Goal: Task Accomplishment & Management: Complete application form

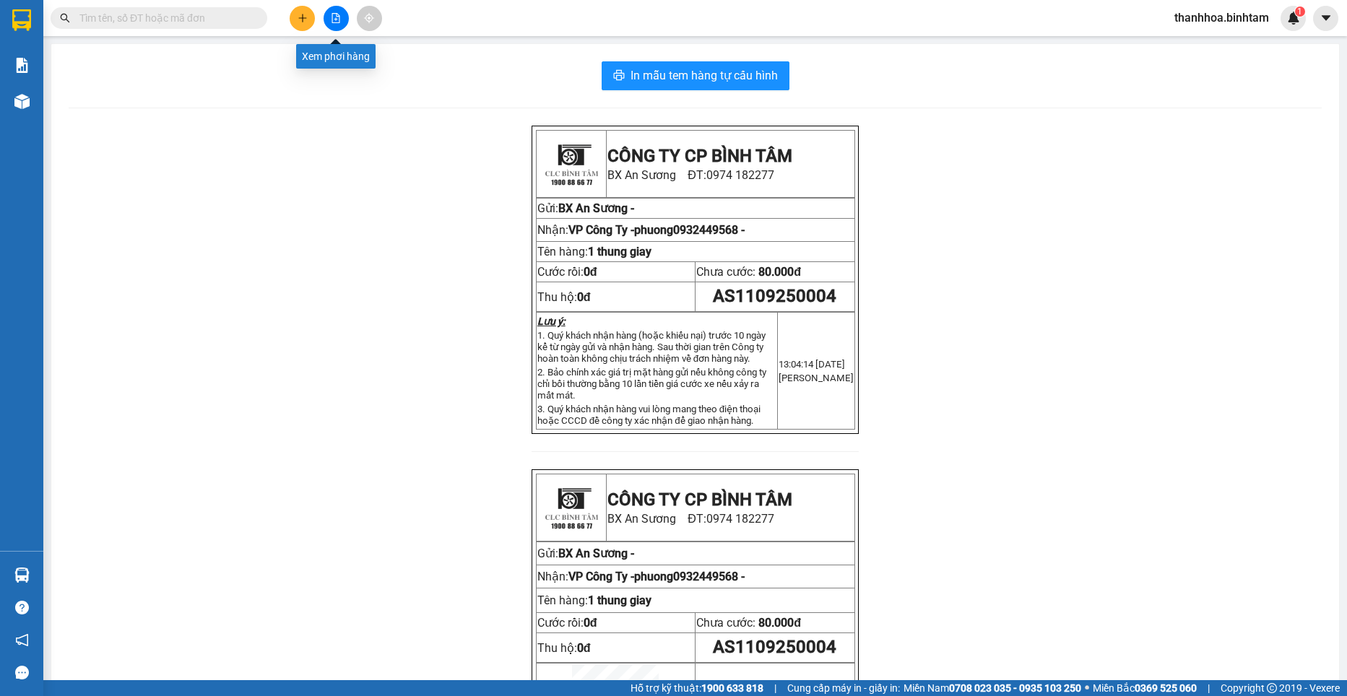
click at [283, 19] on div at bounding box center [336, 18] width 108 height 25
click at [304, 17] on icon "plus" at bounding box center [302, 18] width 10 height 10
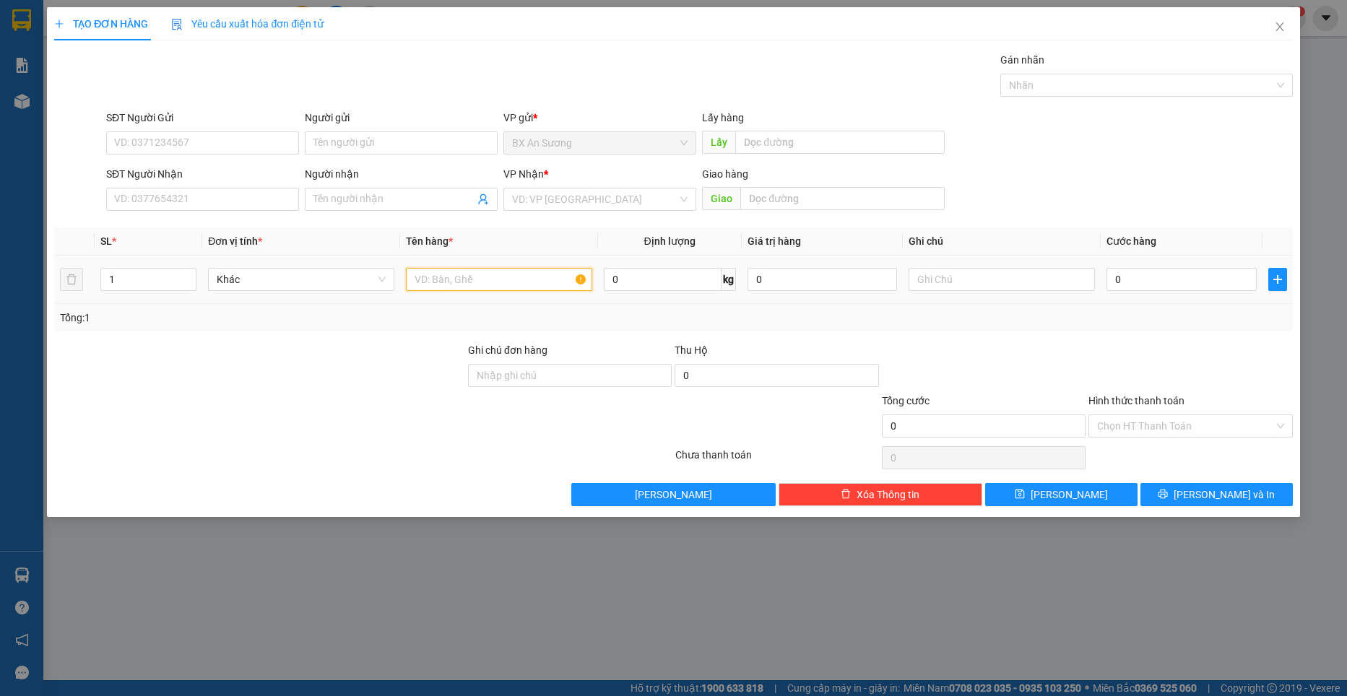
click at [458, 272] on input "text" at bounding box center [499, 279] width 186 height 23
type input "1 xe máy khach đi"
click at [1173, 277] on input "0" at bounding box center [1181, 279] width 150 height 23
type input "4"
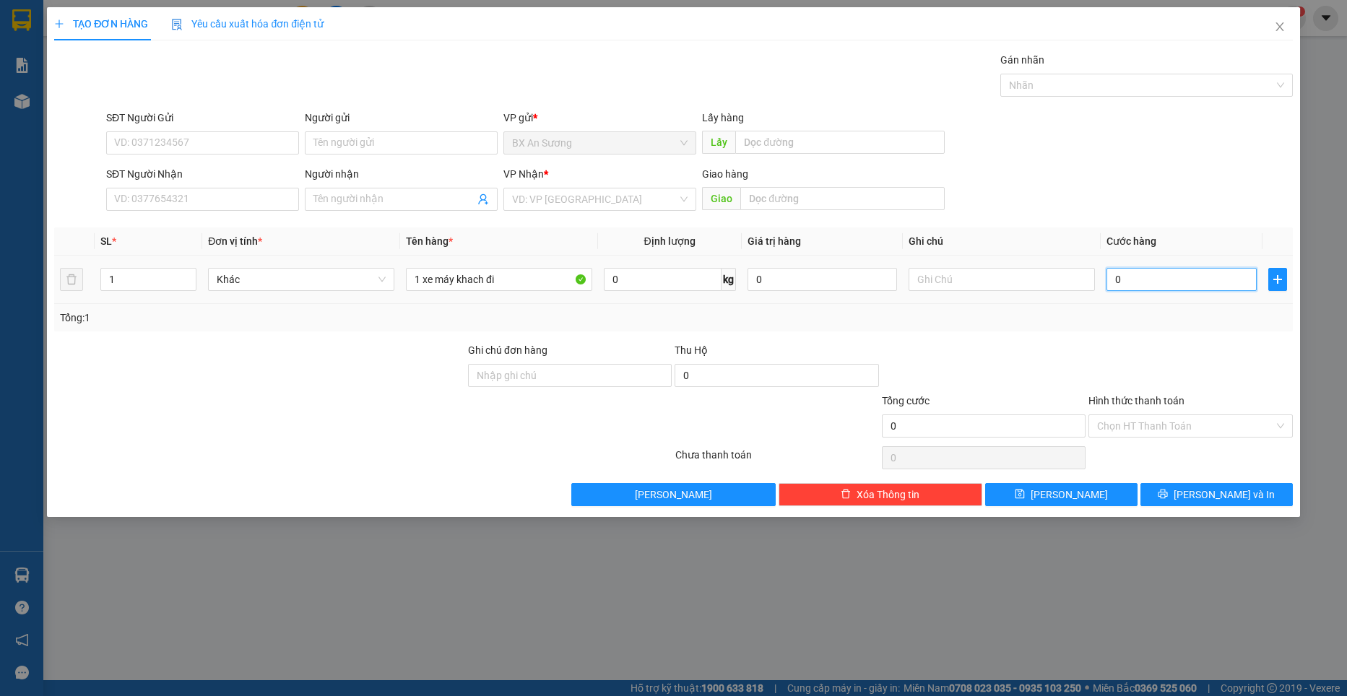
type input "4"
type input "40"
type input "400"
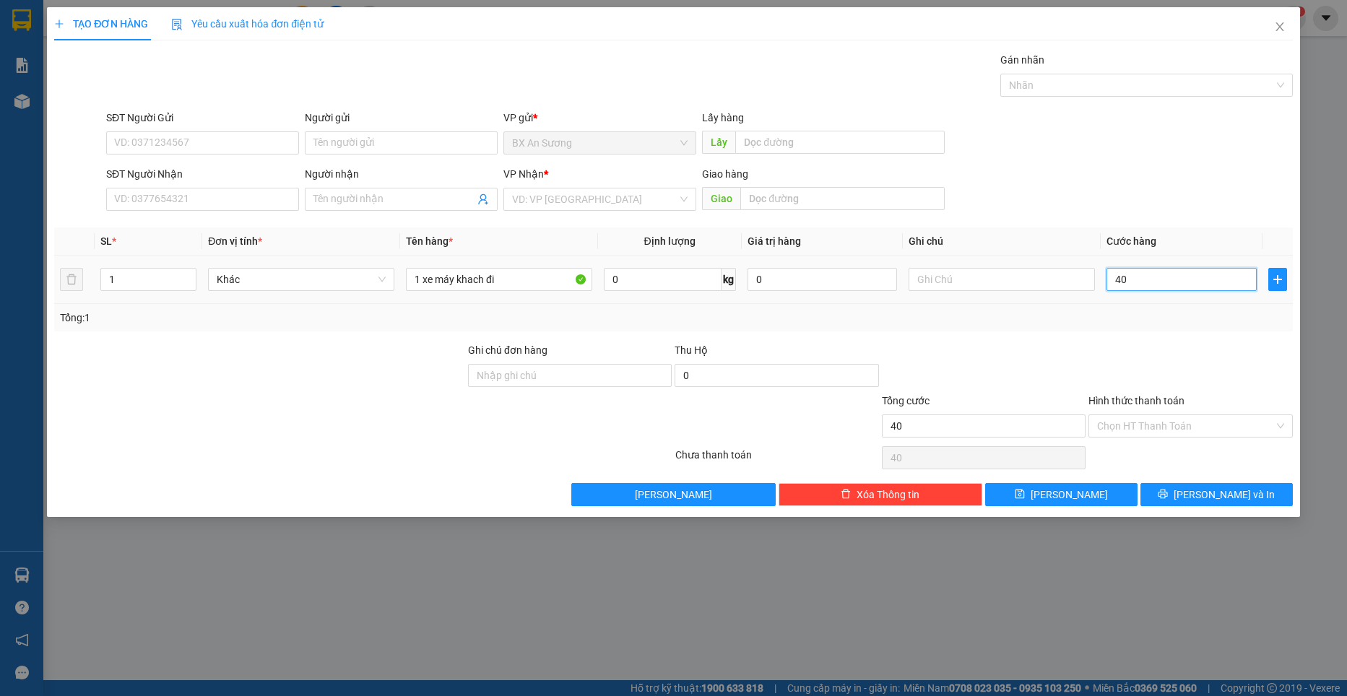
type input "400"
type input "4.000"
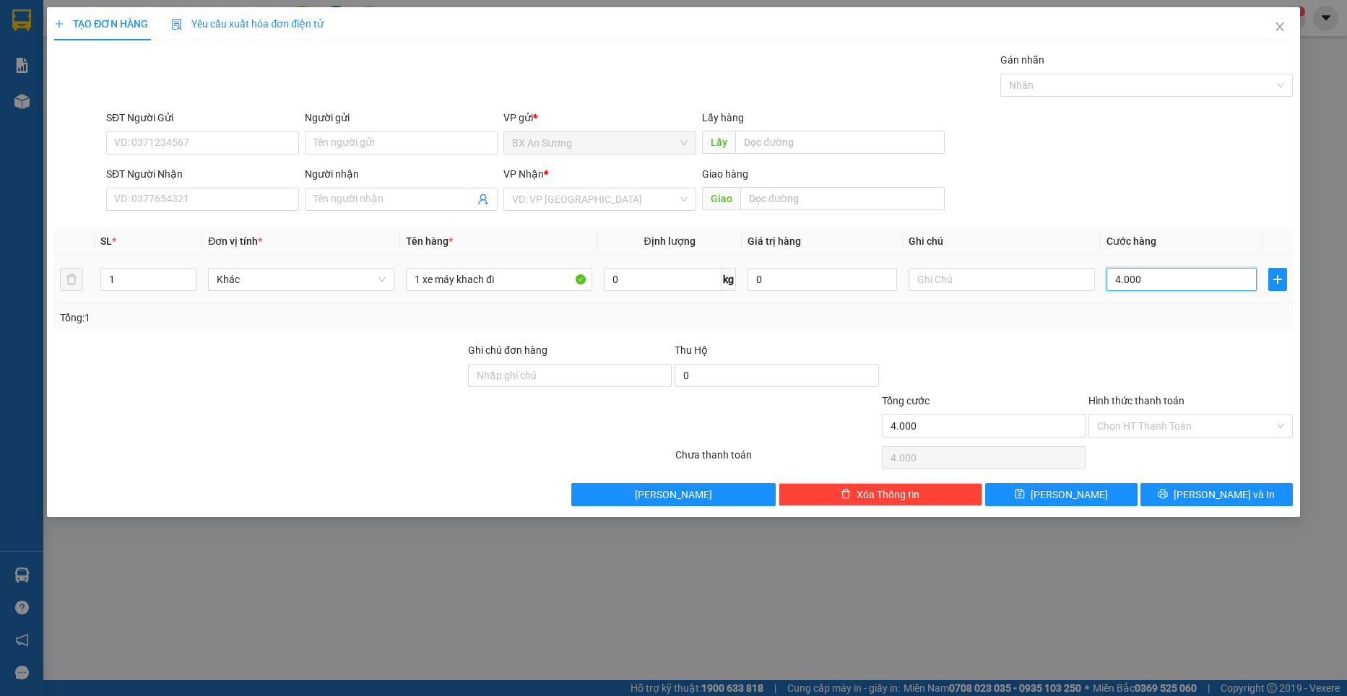
type input "40.000"
type input "400.000"
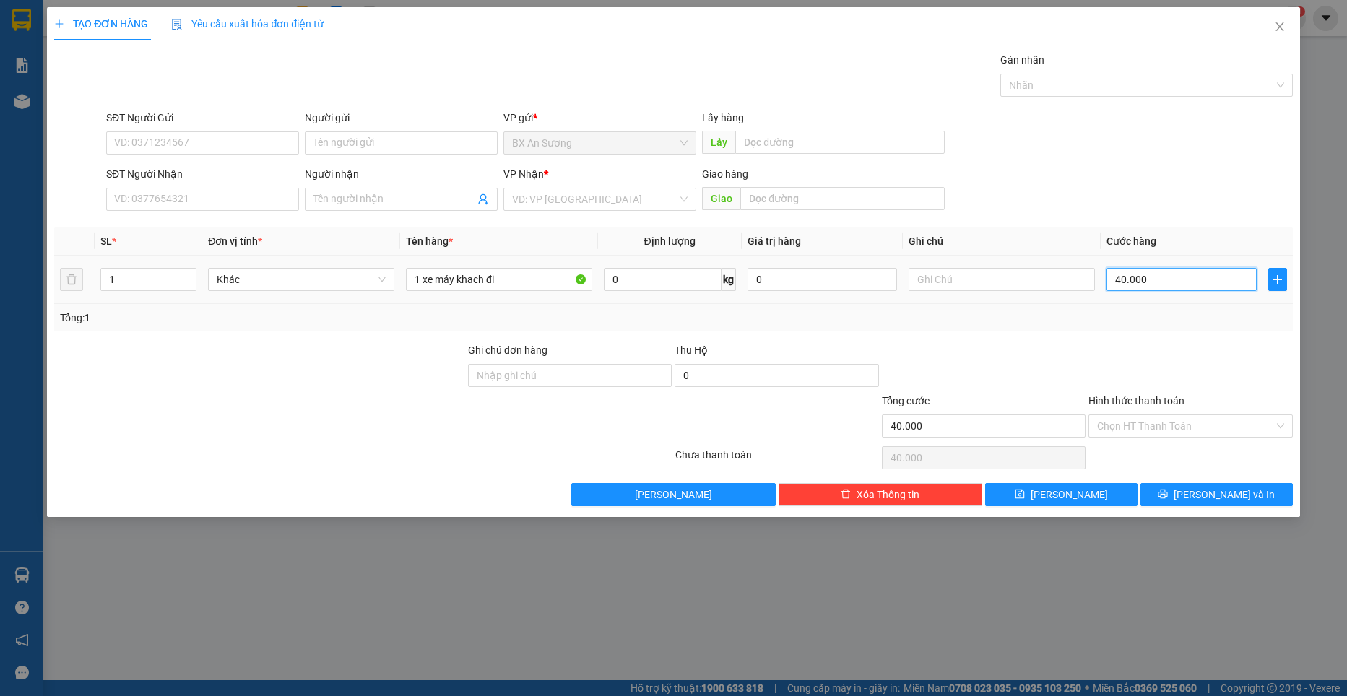
type input "400.000"
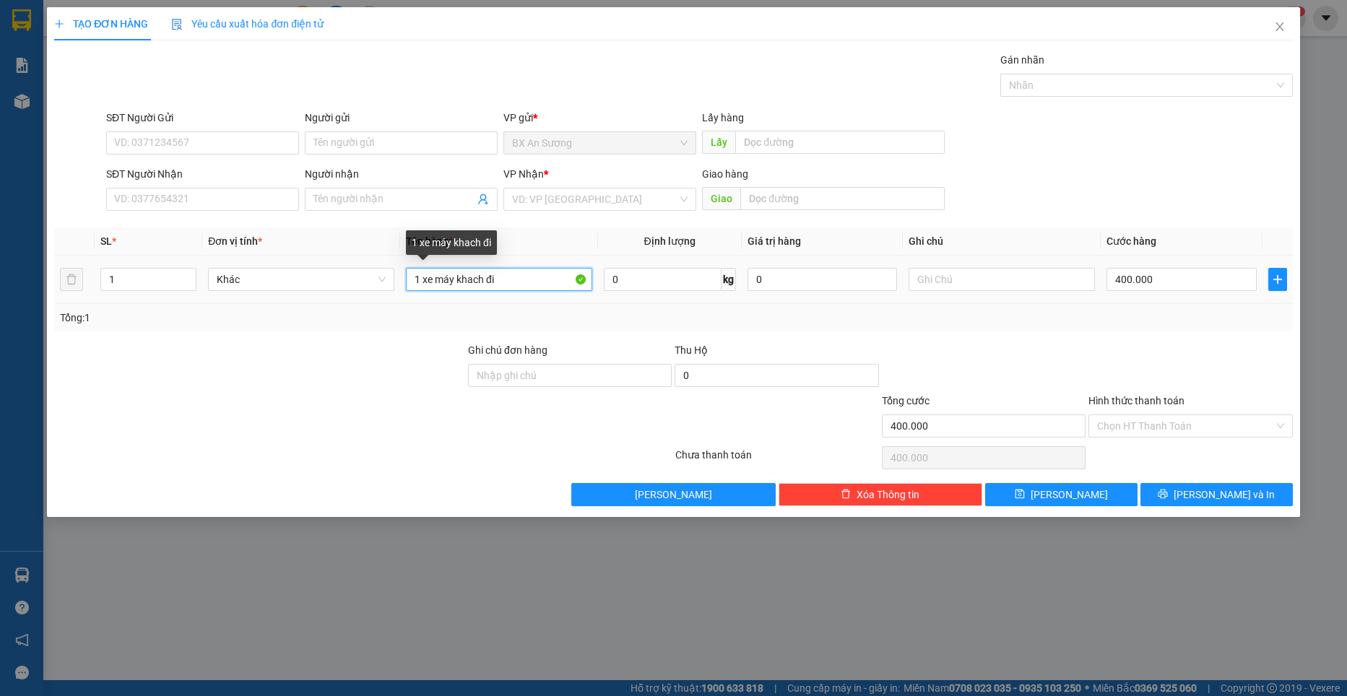
click at [543, 275] on input "1 xe máy khach đi" at bounding box center [499, 279] width 186 height 23
type input "1 xe máy khach đi 1295"
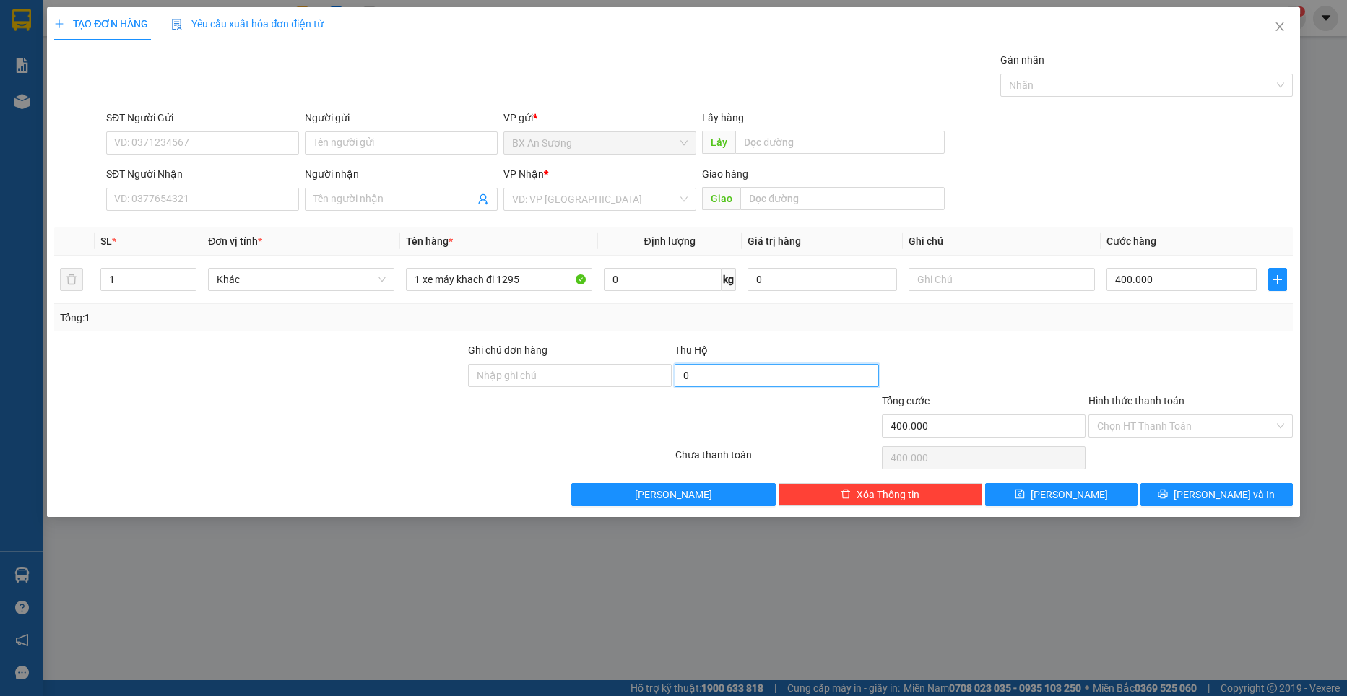
click at [779, 378] on input "0" at bounding box center [776, 375] width 204 height 23
click at [851, 359] on div "Thu Hộ" at bounding box center [776, 353] width 204 height 22
click at [351, 205] on input "Người nhận" at bounding box center [393, 199] width 161 height 16
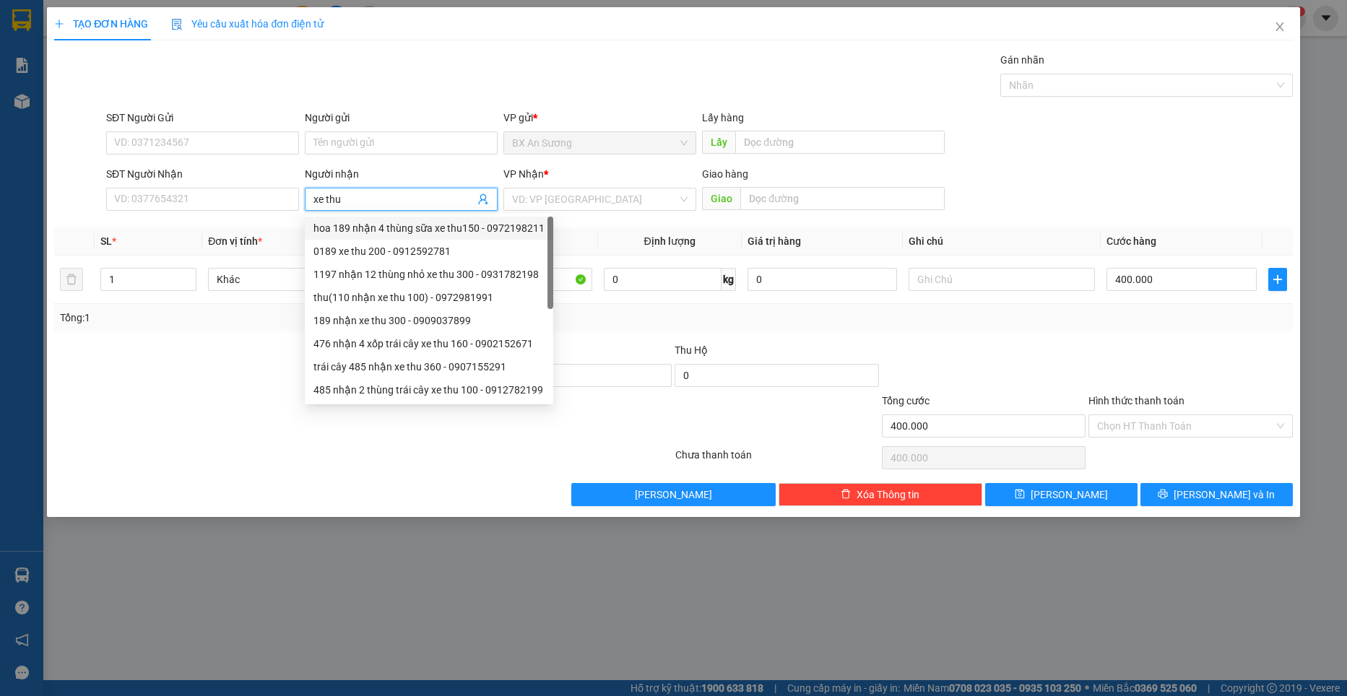
type input "xe thu"
click at [207, 373] on div at bounding box center [260, 367] width 414 height 51
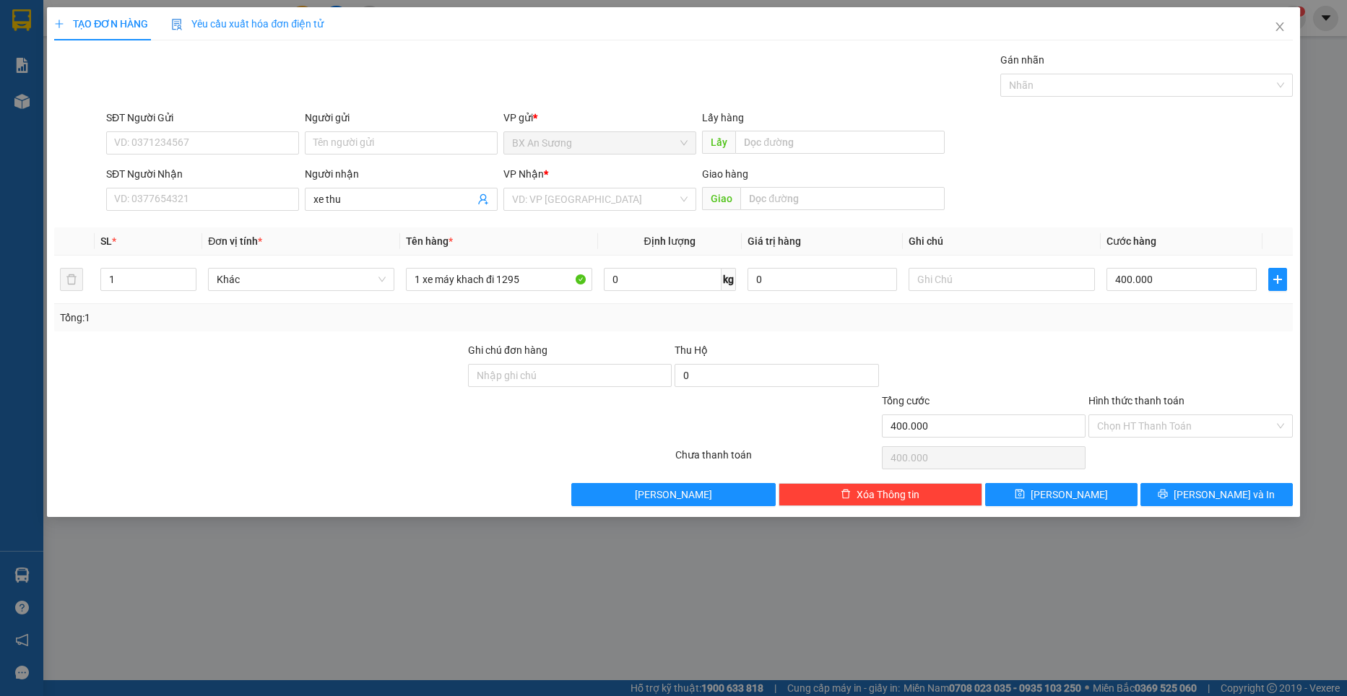
click at [207, 373] on div at bounding box center [260, 367] width 414 height 51
click at [1126, 490] on button "[PERSON_NAME]" at bounding box center [1061, 494] width 152 height 23
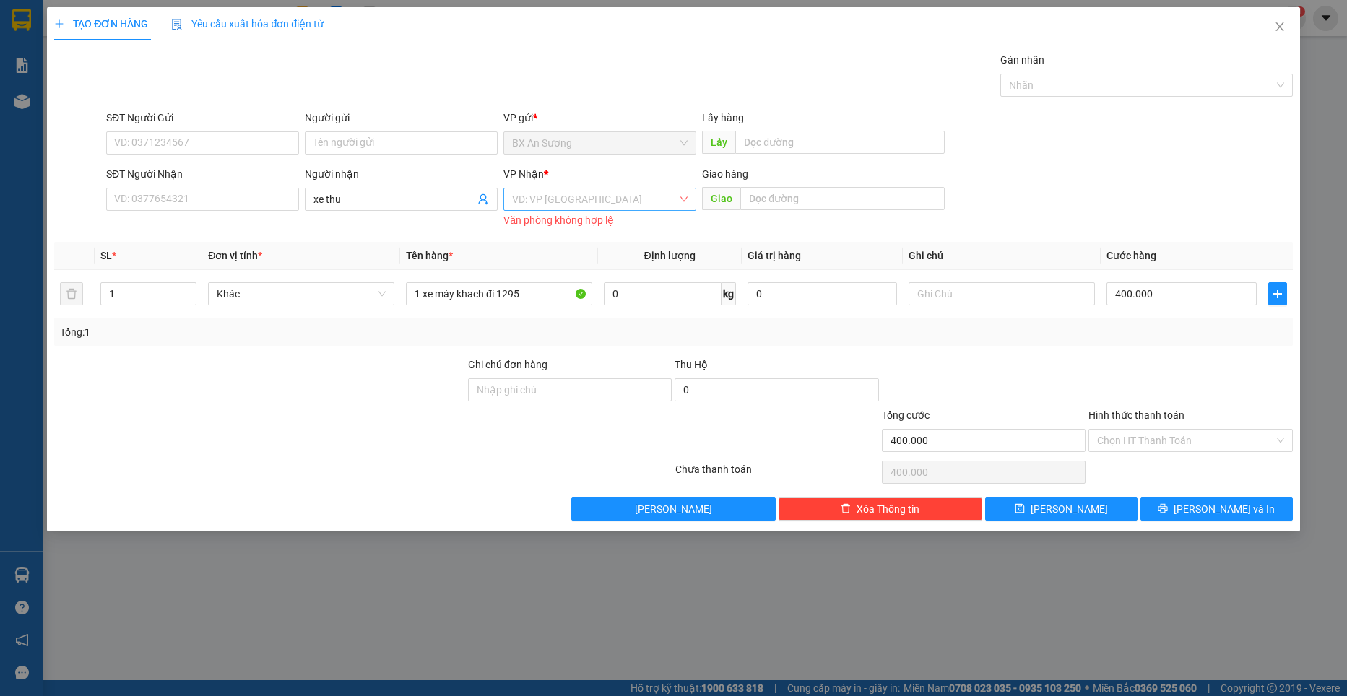
click at [635, 198] on input "search" at bounding box center [594, 199] width 165 height 22
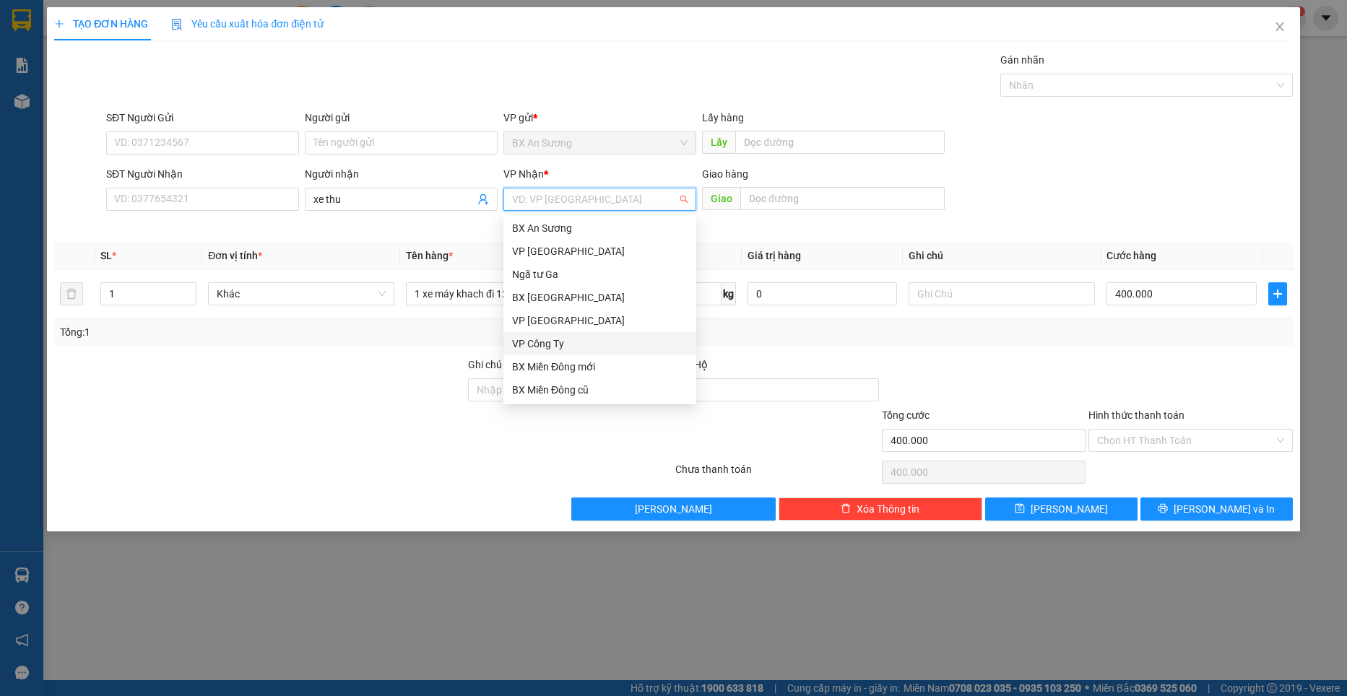
click at [572, 345] on div "VP Công Ty" at bounding box center [599, 344] width 175 height 16
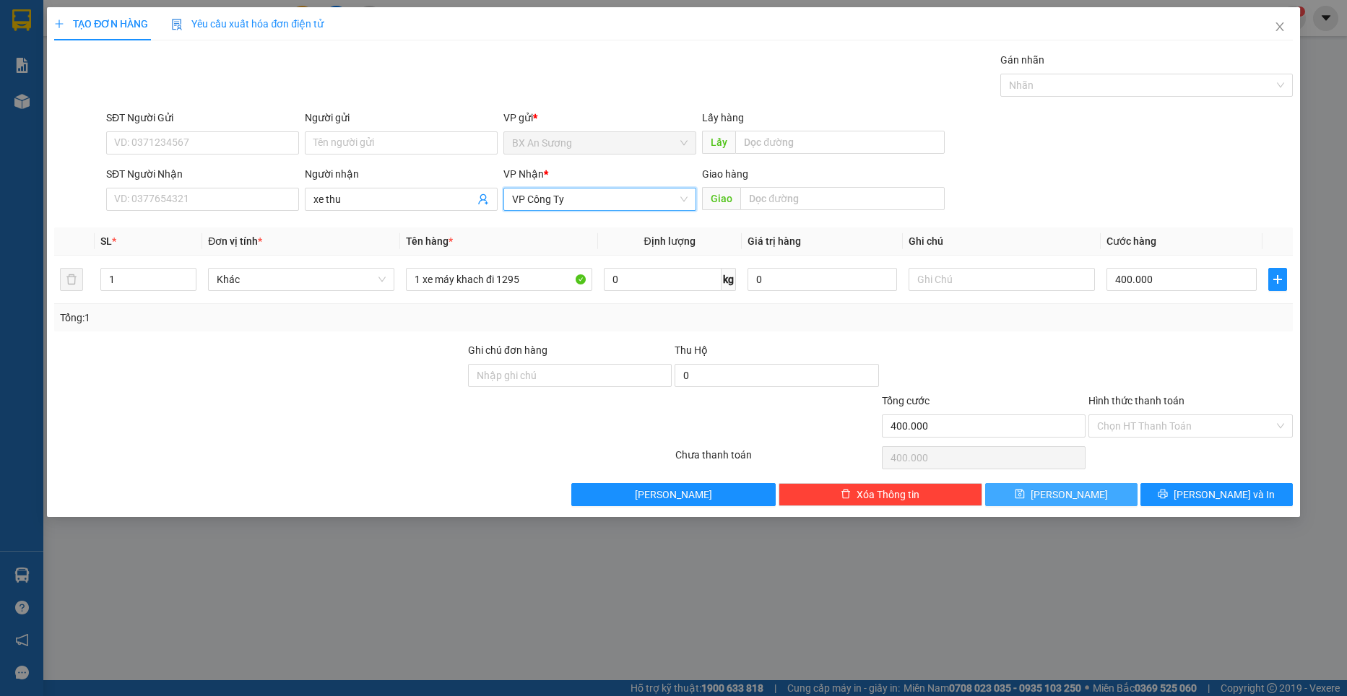
click at [1056, 493] on button "[PERSON_NAME]" at bounding box center [1061, 494] width 152 height 23
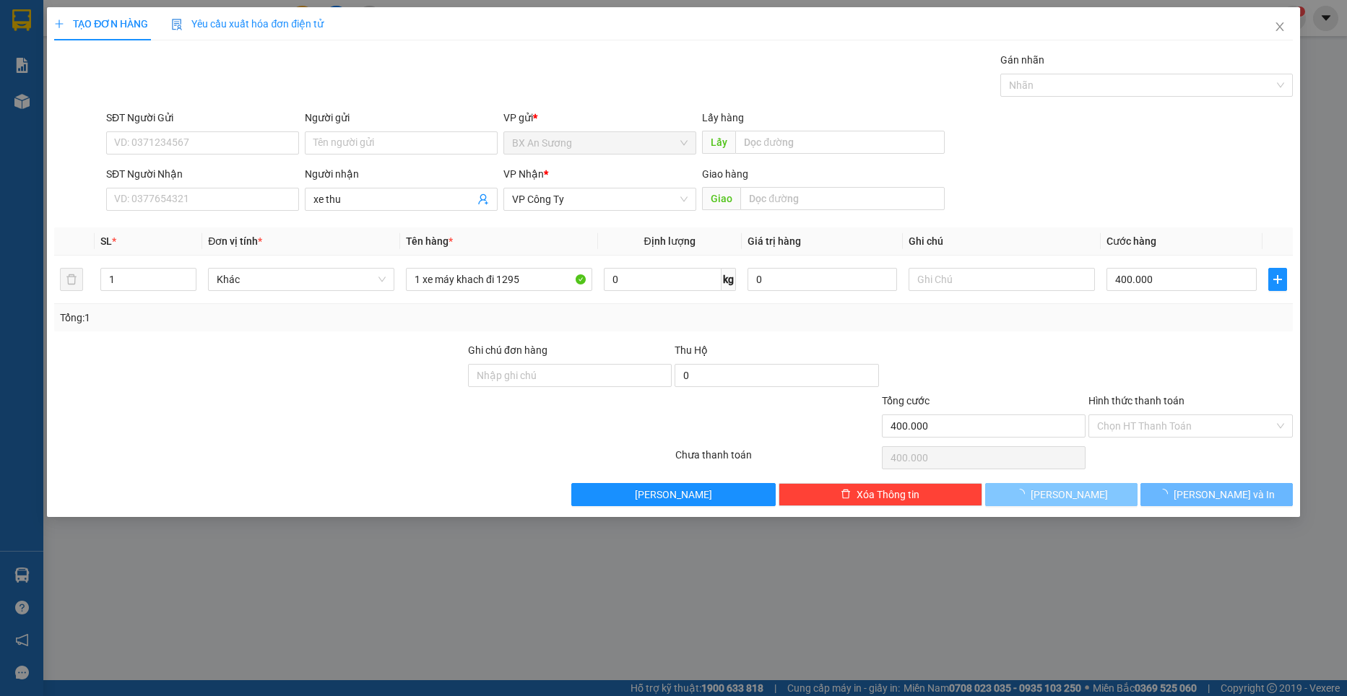
type input "0"
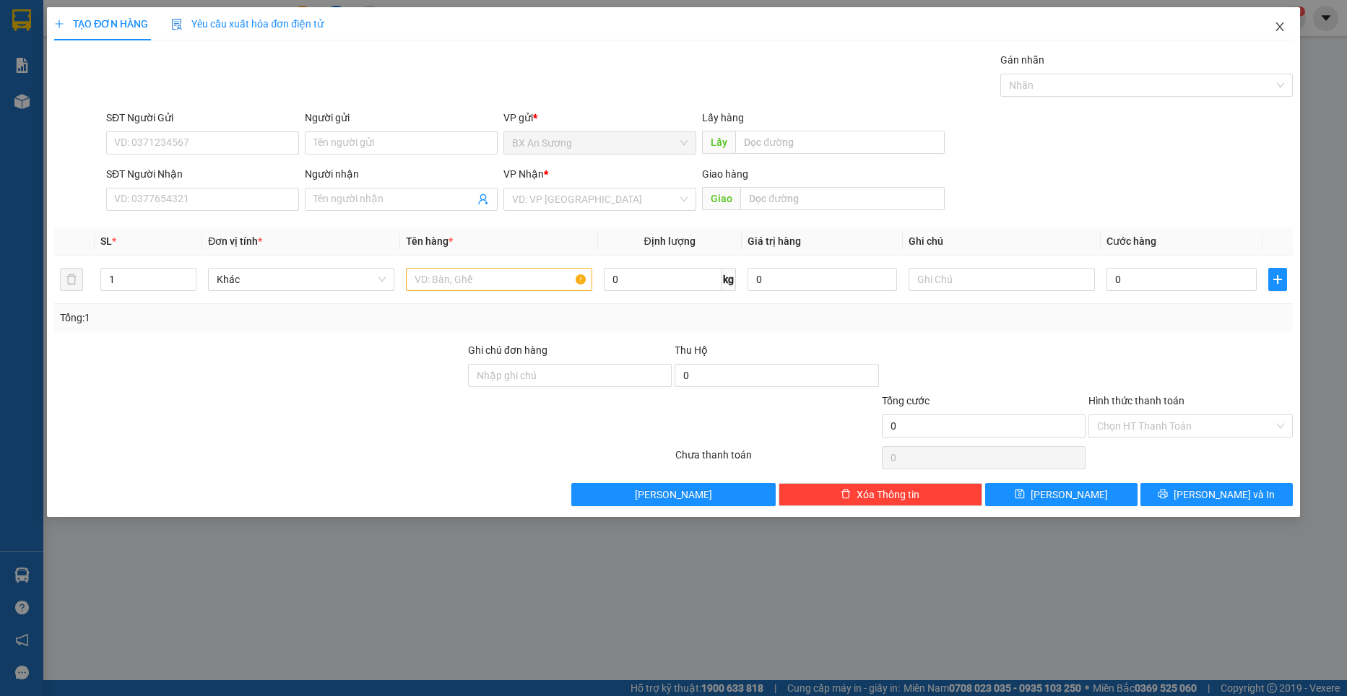
click at [1276, 23] on icon "close" at bounding box center [1280, 27] width 12 height 12
